Goal: Find contact information: Obtain details needed to contact an individual or organization

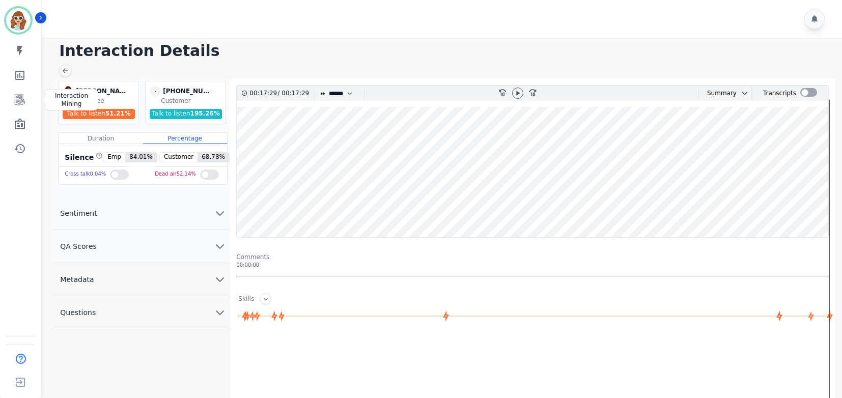
select select "****"
click at [17, 97] on icon "Sidebar" at bounding box center [20, 100] width 12 height 12
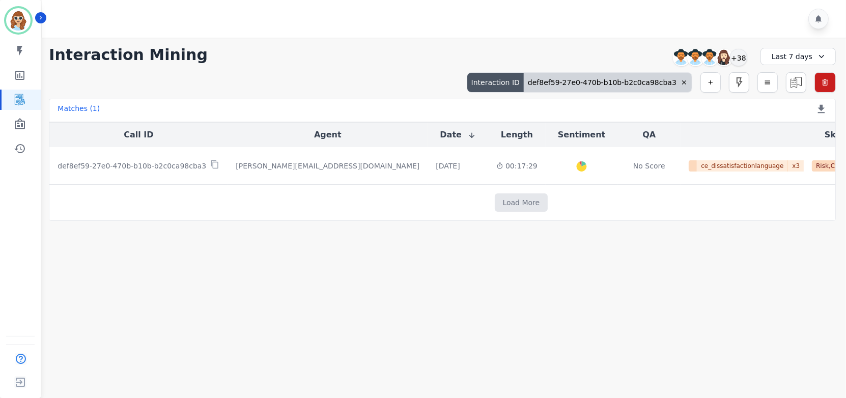
click at [684, 82] on icon at bounding box center [684, 82] width 4 height 4
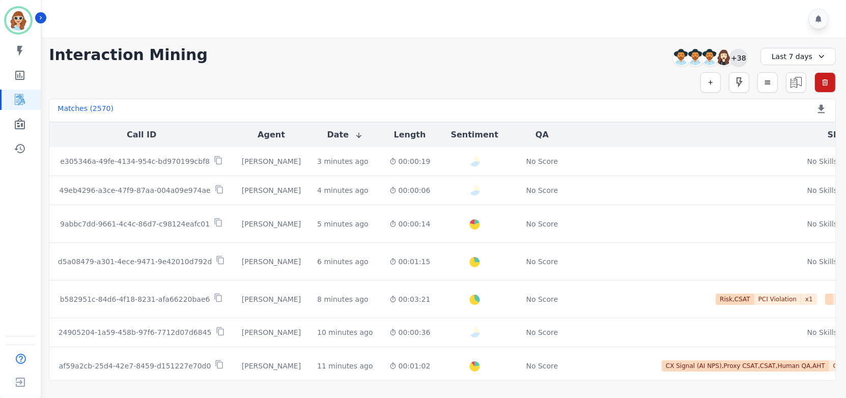
click at [739, 57] on div "+38" at bounding box center [738, 57] width 17 height 17
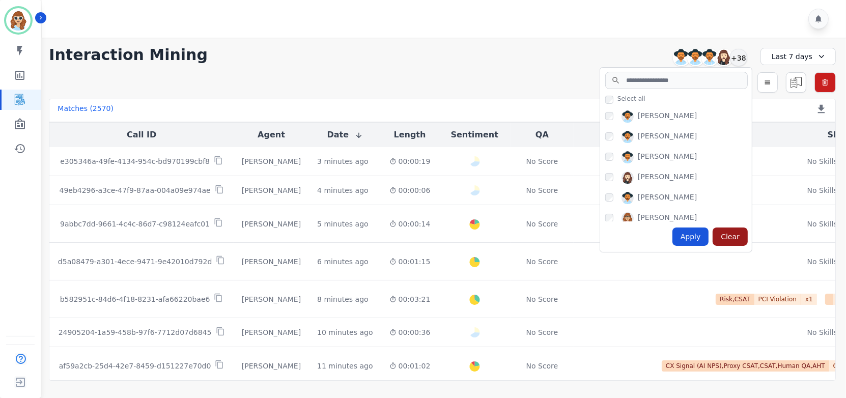
click at [729, 237] on div "Clear" at bounding box center [730, 237] width 35 height 18
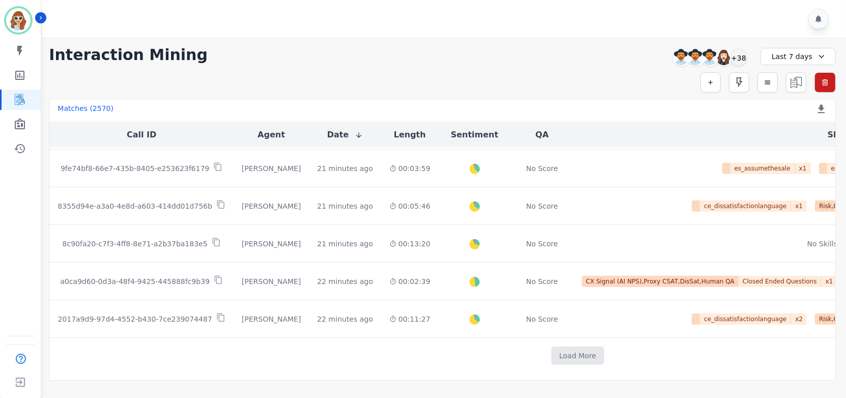
scroll to position [523, 0]
click at [551, 349] on button "Load More" at bounding box center [577, 356] width 53 height 18
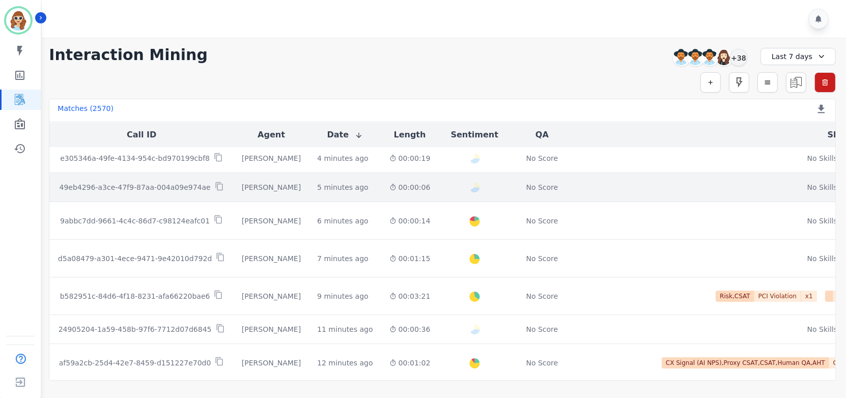
scroll to position [0, 0]
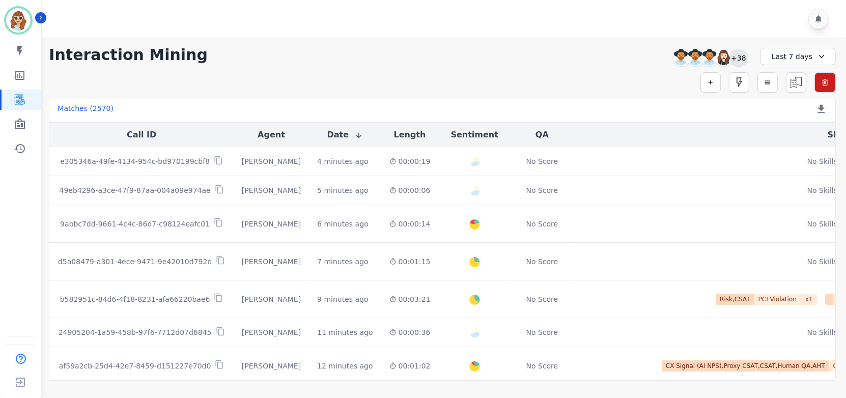
click at [736, 58] on div "+38" at bounding box center [738, 57] width 17 height 17
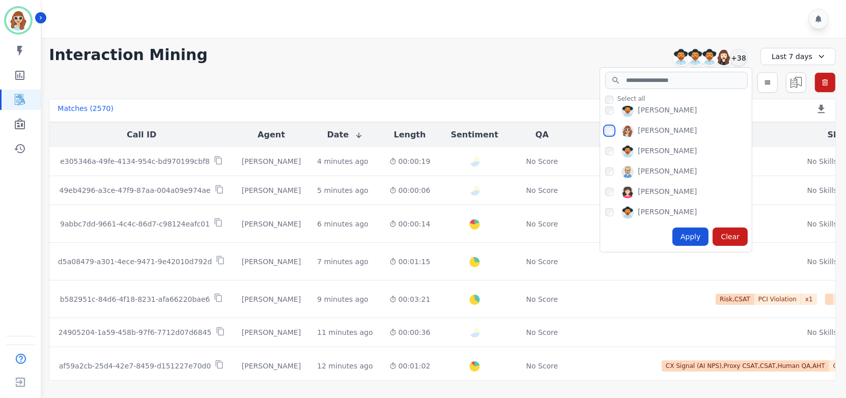
scroll to position [622, 0]
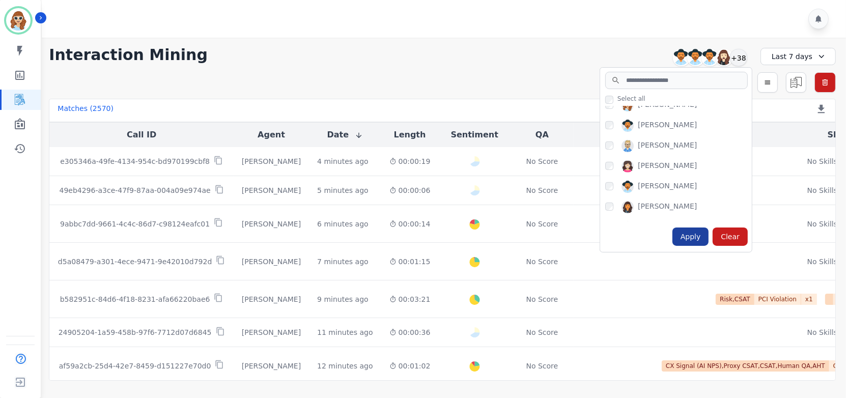
click at [703, 235] on div "Apply" at bounding box center [690, 237] width 37 height 18
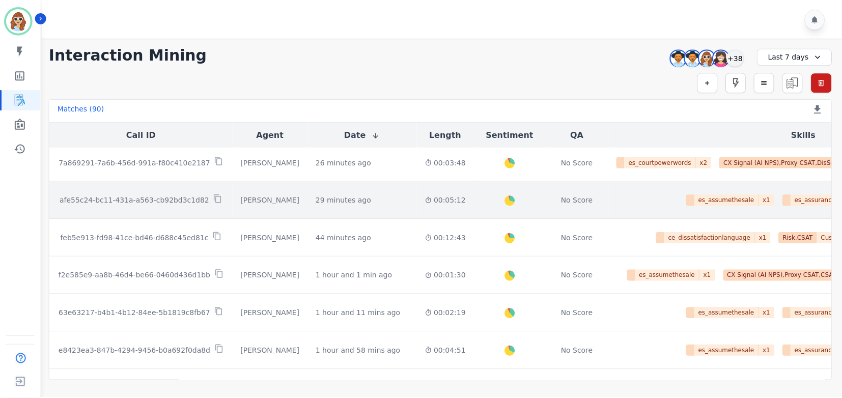
scroll to position [0, 0]
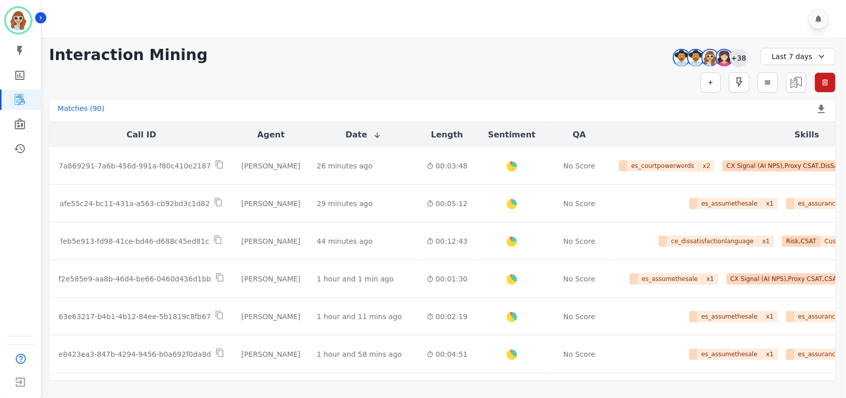
click at [741, 60] on div "+38" at bounding box center [738, 57] width 17 height 17
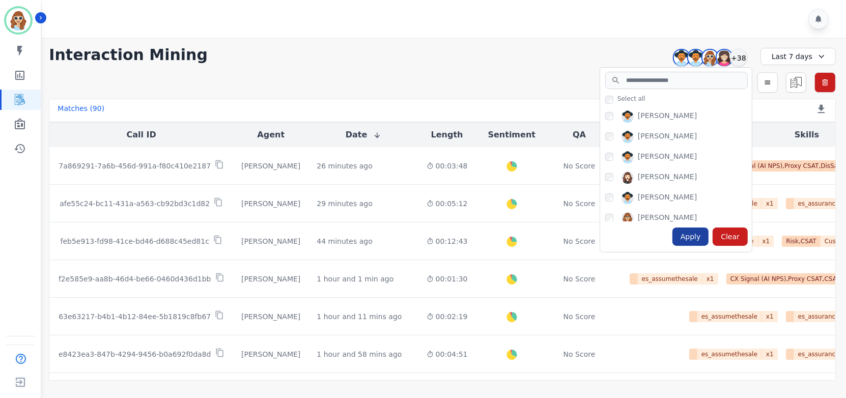
click at [697, 237] on div "Apply" at bounding box center [690, 237] width 37 height 18
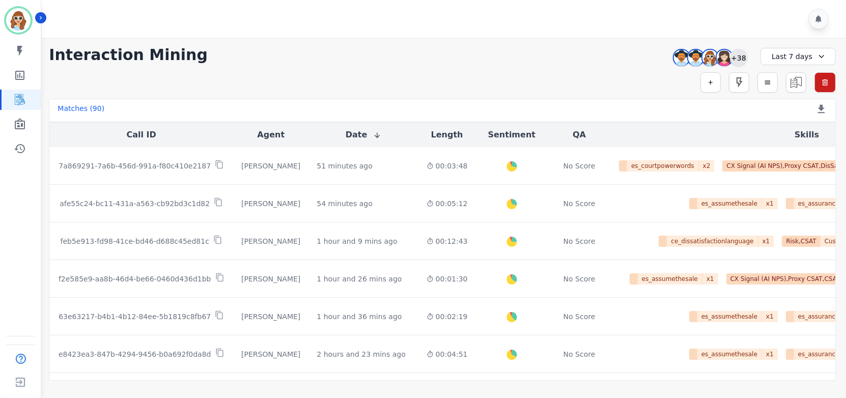
click at [740, 60] on div "+38" at bounding box center [738, 57] width 17 height 17
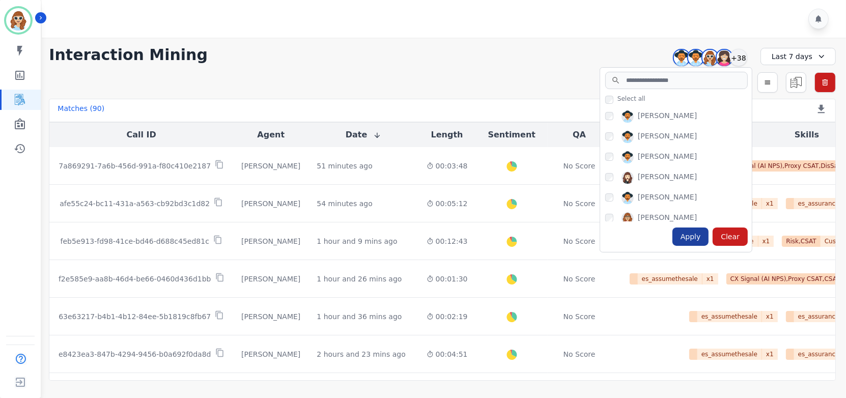
click at [693, 240] on div "Apply" at bounding box center [690, 237] width 37 height 18
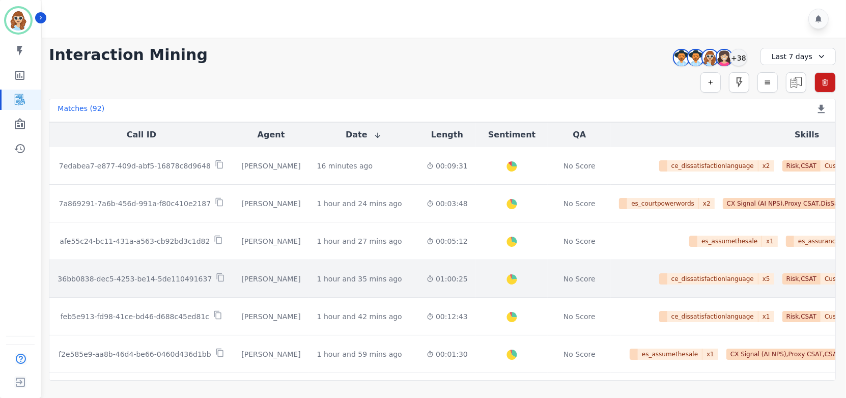
click at [134, 280] on p "36bb0838-dec5-4253-be14-5de110491637" at bounding box center [135, 279] width 154 height 10
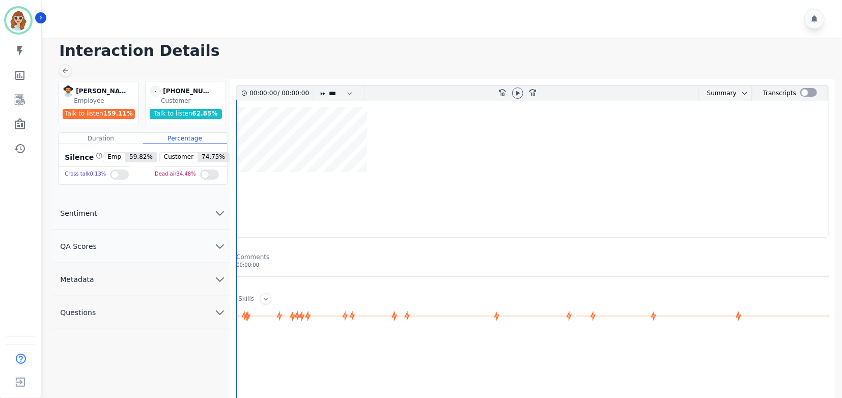
click at [218, 282] on icon "chevron down" at bounding box center [220, 279] width 12 height 12
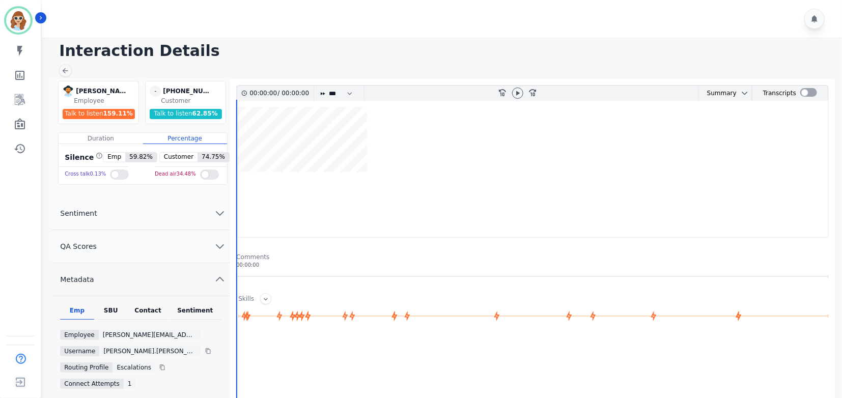
scroll to position [56, 0]
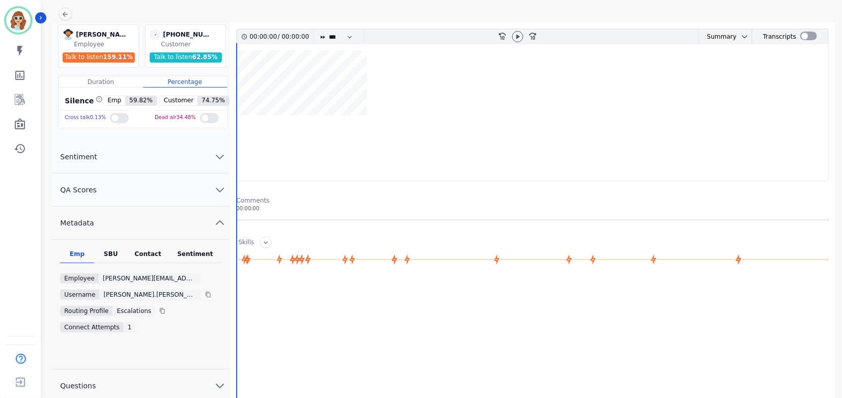
click at [118, 251] on div "SBU" at bounding box center [111, 256] width 34 height 13
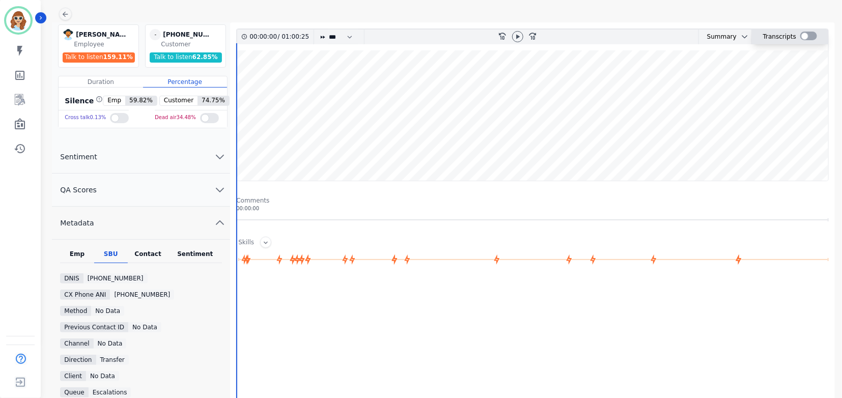
click at [804, 37] on div at bounding box center [808, 36] width 17 height 9
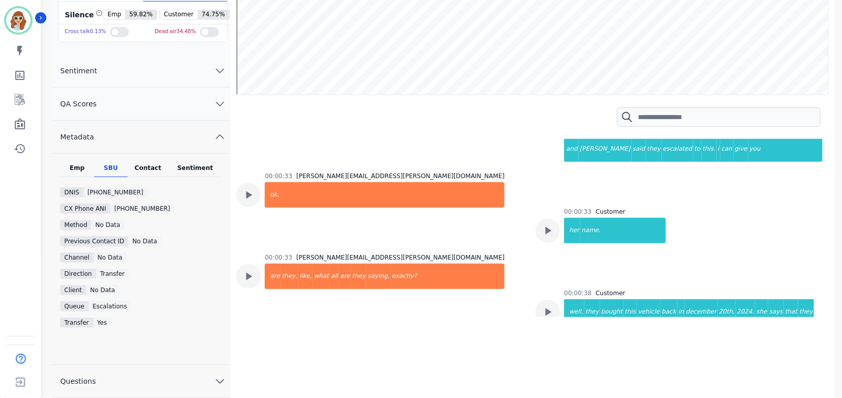
scroll to position [169, 0]
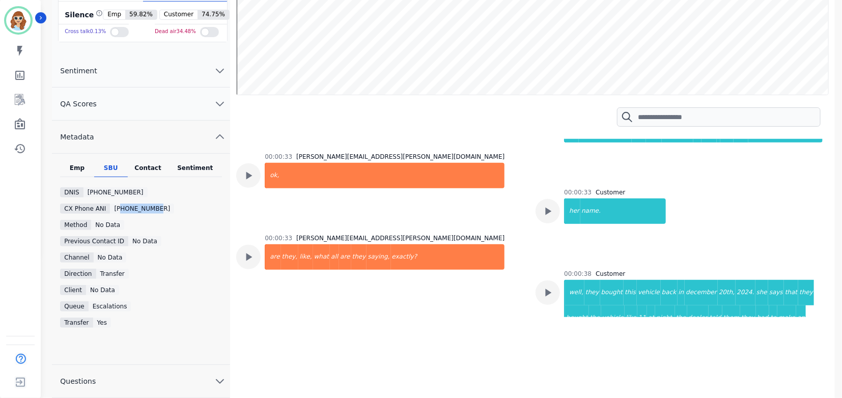
drag, startPoint x: 154, startPoint y: 206, endPoint x: 116, endPoint y: 207, distance: 37.7
click at [116, 207] on div "CX Phone ANI [PHONE_NUMBER]" at bounding box center [141, 209] width 162 height 10
copy div "9549347347"
click at [18, 96] on icon "Sidebar" at bounding box center [20, 99] width 10 height 11
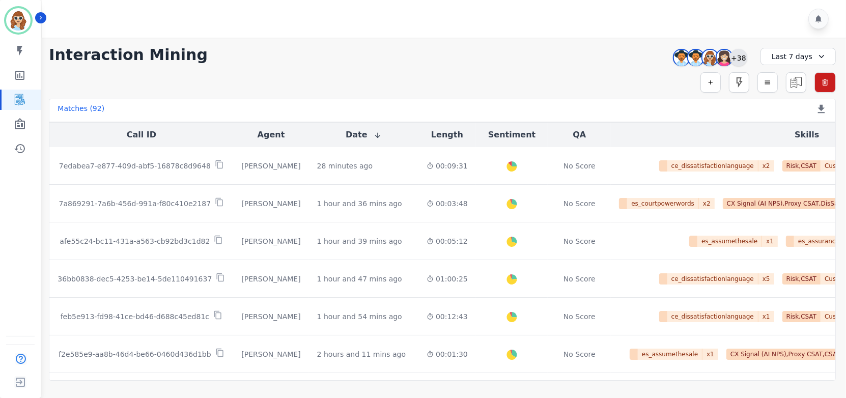
click at [735, 56] on div "+38" at bounding box center [738, 57] width 17 height 17
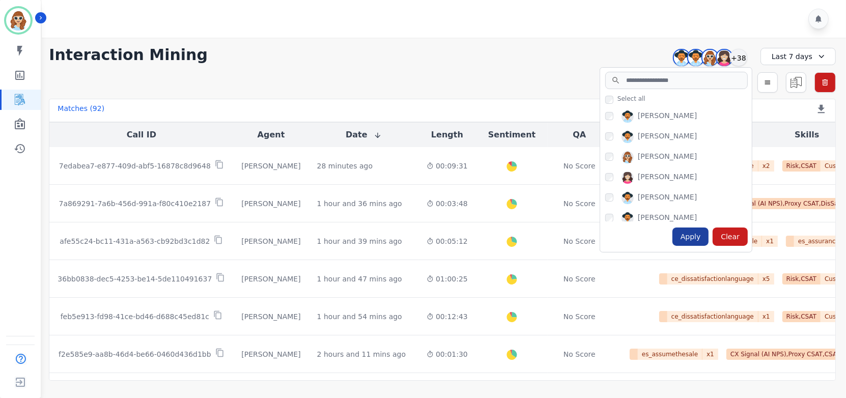
click at [689, 240] on div "Apply" at bounding box center [690, 237] width 37 height 18
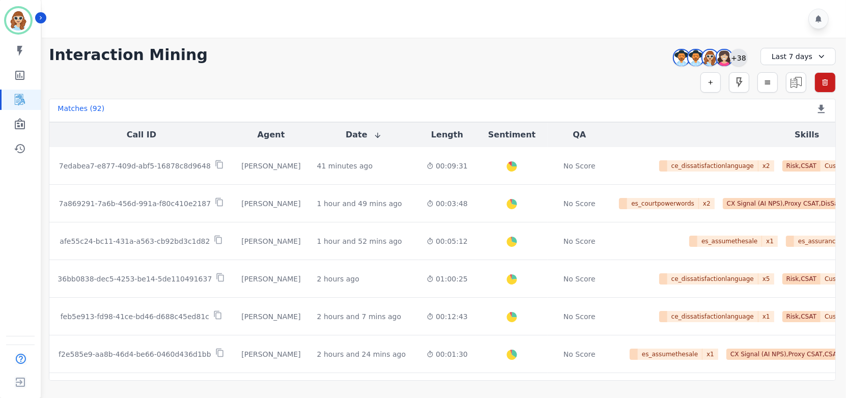
click at [736, 56] on div "+38" at bounding box center [738, 57] width 17 height 17
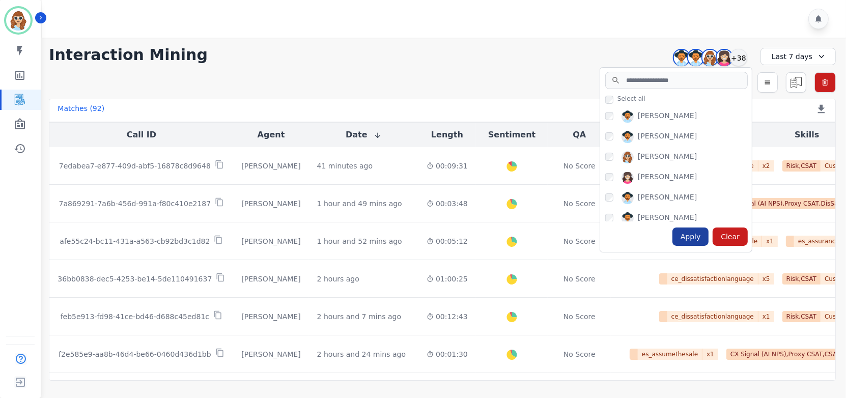
click at [687, 235] on div "Apply" at bounding box center [690, 237] width 37 height 18
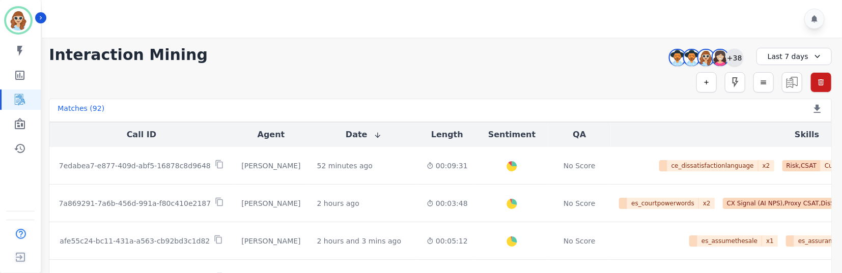
click at [726, 57] on div "+38" at bounding box center [734, 57] width 17 height 17
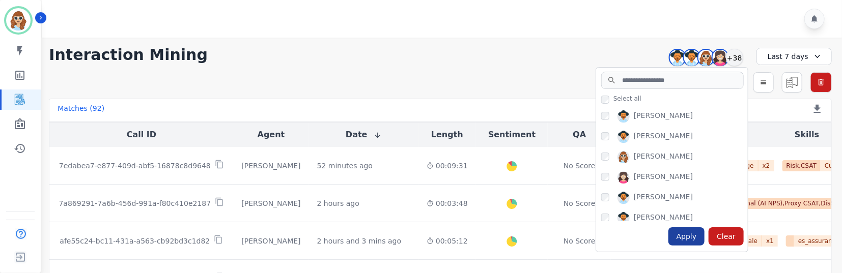
click at [691, 239] on div "Apply" at bounding box center [686, 237] width 37 height 18
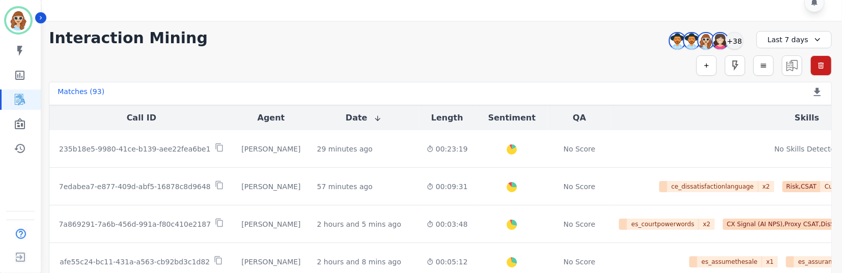
scroll to position [26, 0]
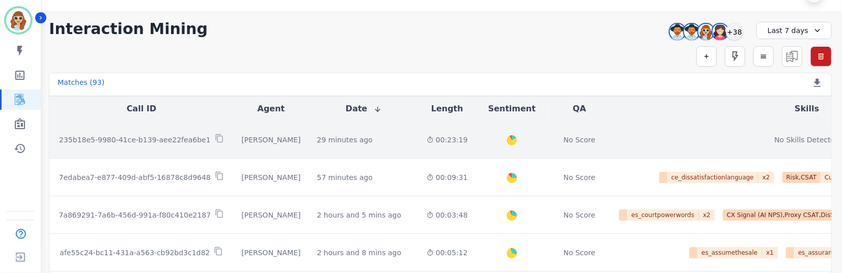
click at [158, 138] on p "235b18e5-9980-41ce-b139-aee22fea6be1" at bounding box center [135, 140] width 152 height 10
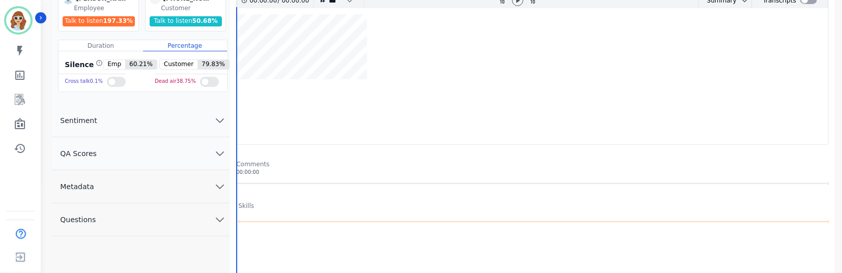
scroll to position [113, 0]
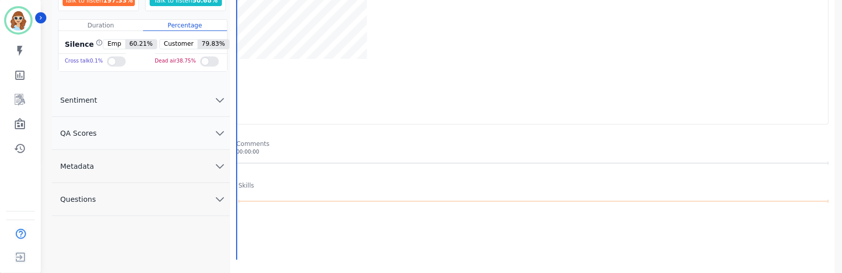
click at [221, 171] on icon "chevron down" at bounding box center [220, 166] width 12 height 12
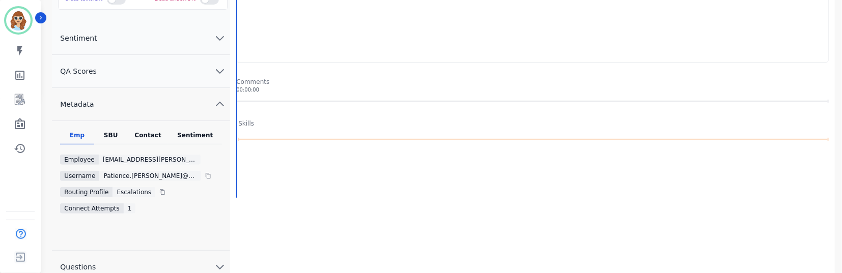
scroll to position [226, 0]
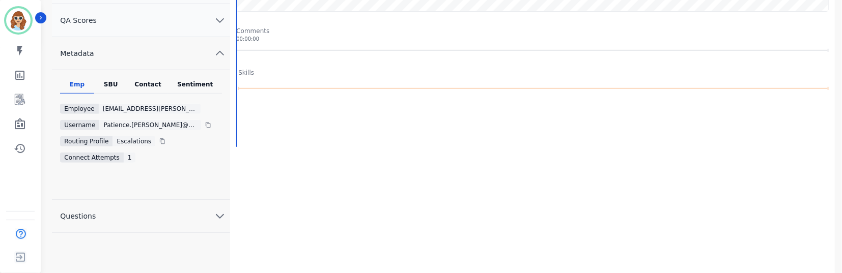
click at [145, 87] on div "Contact" at bounding box center [148, 86] width 41 height 13
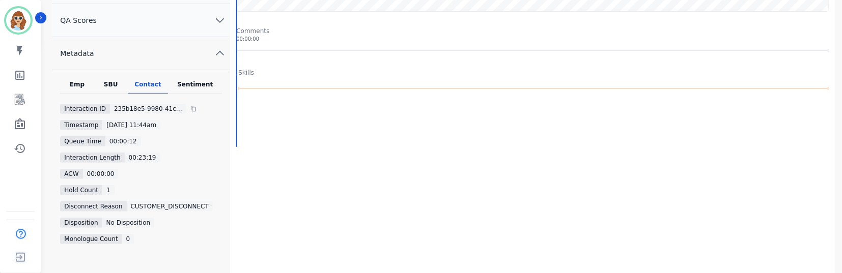
click at [112, 88] on div "SBU" at bounding box center [111, 86] width 34 height 13
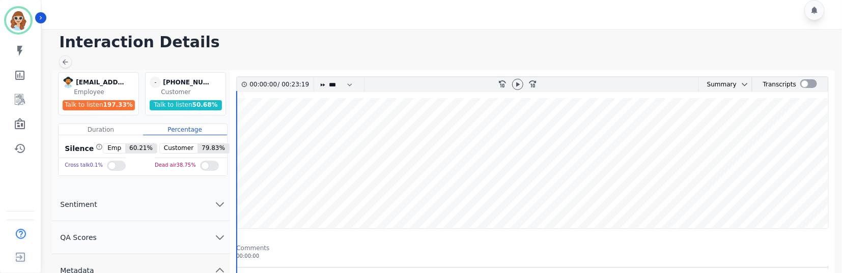
scroll to position [0, 0]
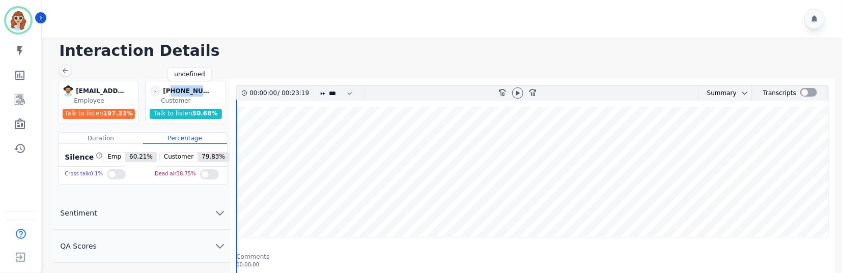
drag, startPoint x: 208, startPoint y: 93, endPoint x: 172, endPoint y: 92, distance: 35.6
click at [172, 92] on div "[PHONE_NUMBER]" at bounding box center [188, 91] width 51 height 11
copy div "2063727386"
click at [19, 98] on icon "Sidebar" at bounding box center [20, 100] width 12 height 12
